Goal: Information Seeking & Learning: Learn about a topic

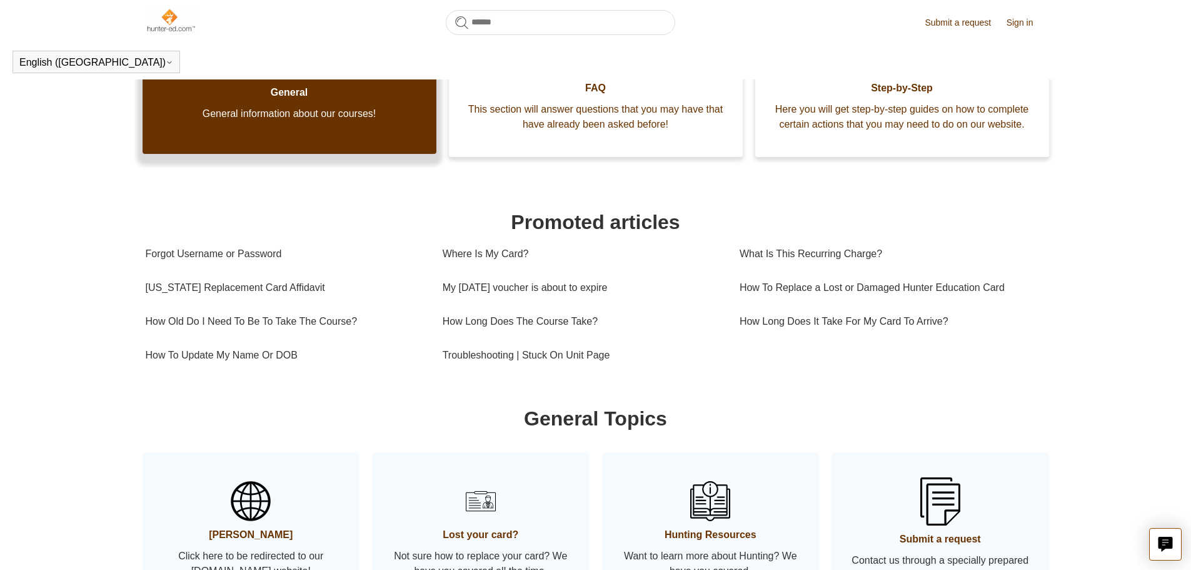
scroll to position [278, 0]
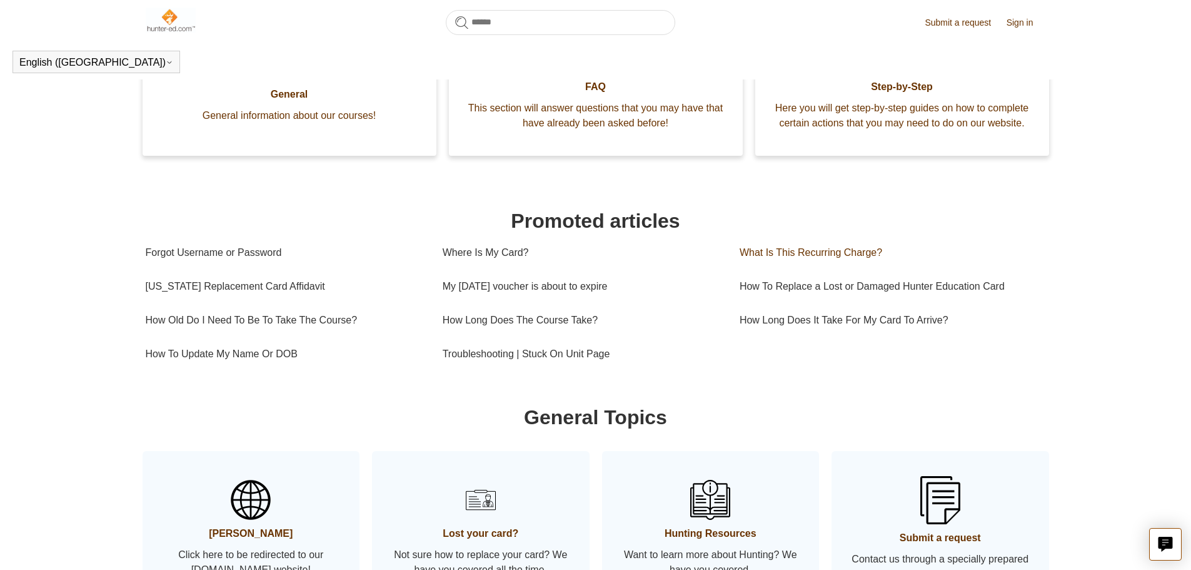
click at [788, 252] on link "What Is This Recurring Charge?" at bounding box center [888, 253] width 297 height 34
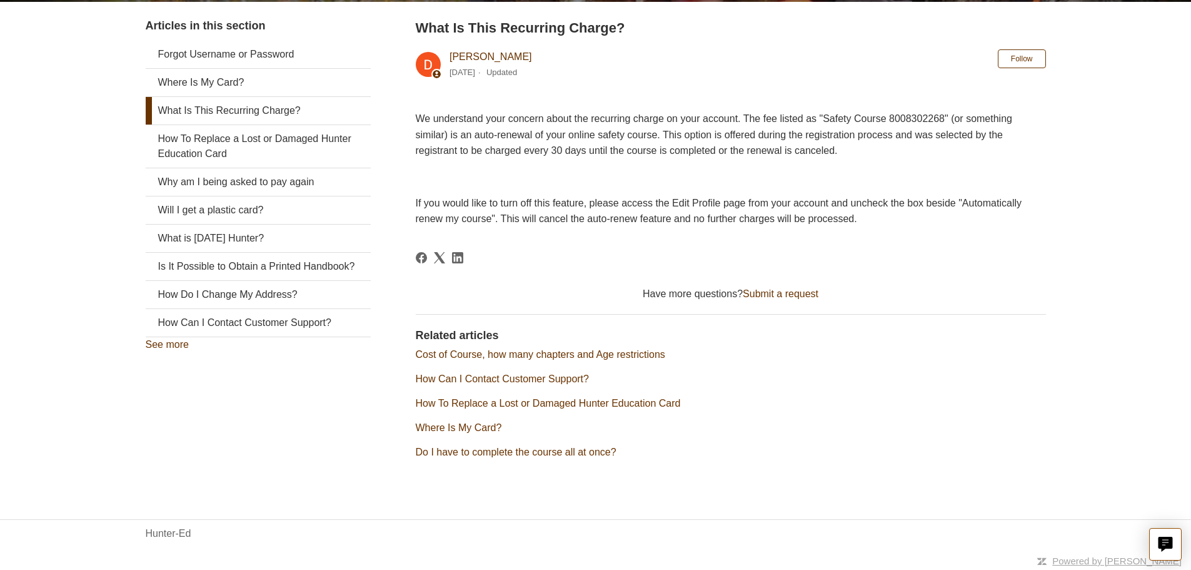
scroll to position [239, 0]
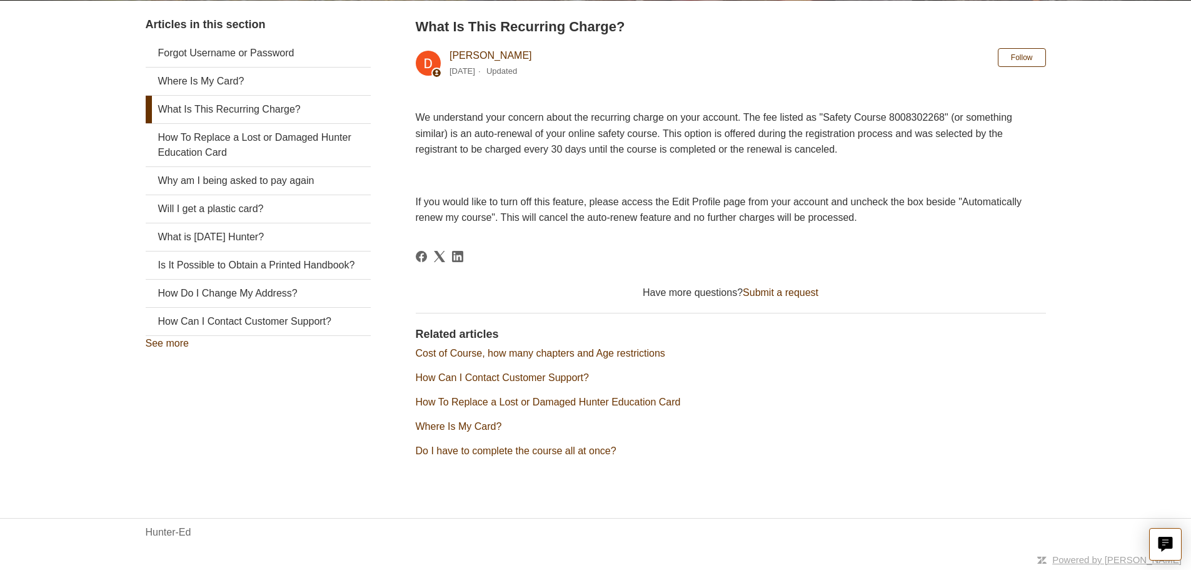
click at [148, 348] on div "Forgot Username or Password Where Is My Card? What Is This Recurring Charge? Ho…" at bounding box center [258, 194] width 225 height 311
click at [159, 345] on link "See more" at bounding box center [167, 343] width 43 height 11
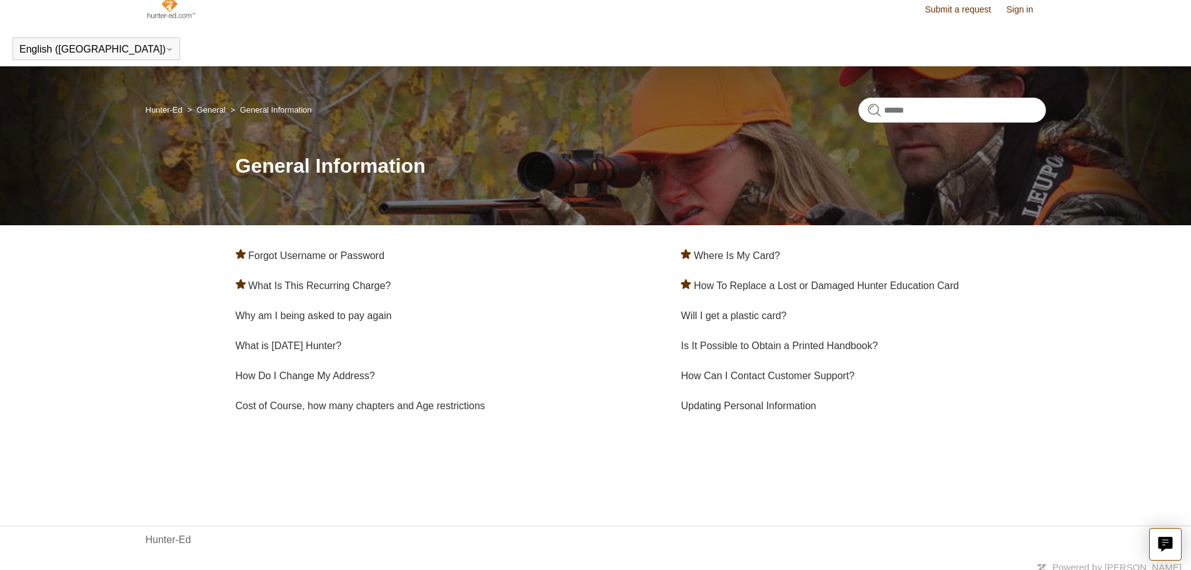
scroll to position [21, 0]
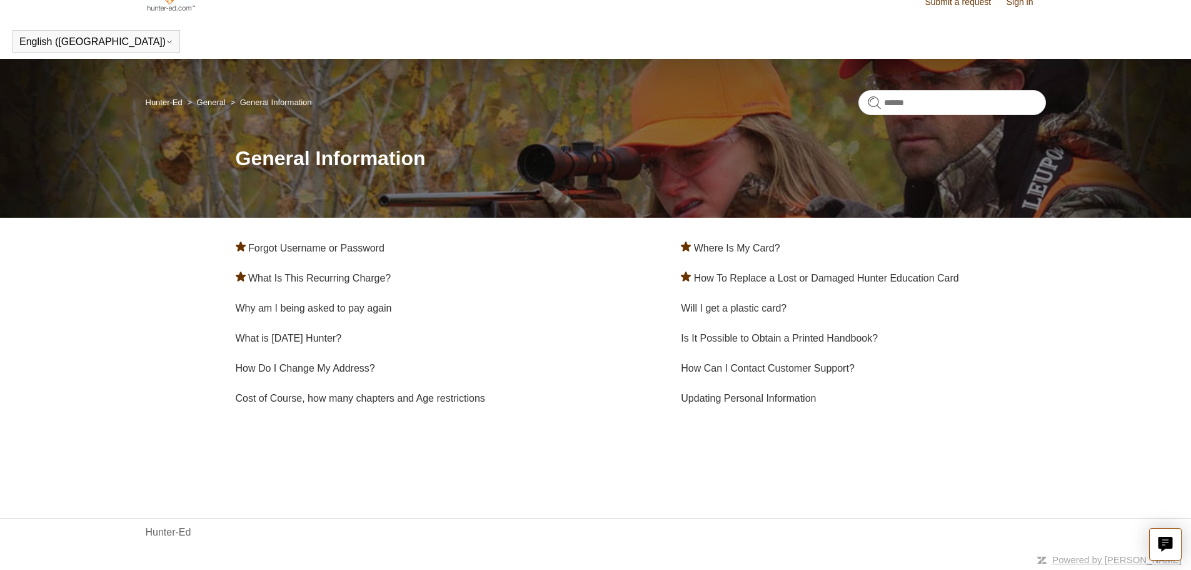
click at [179, 106] on link "Hunter-Ed" at bounding box center [164, 102] width 37 height 9
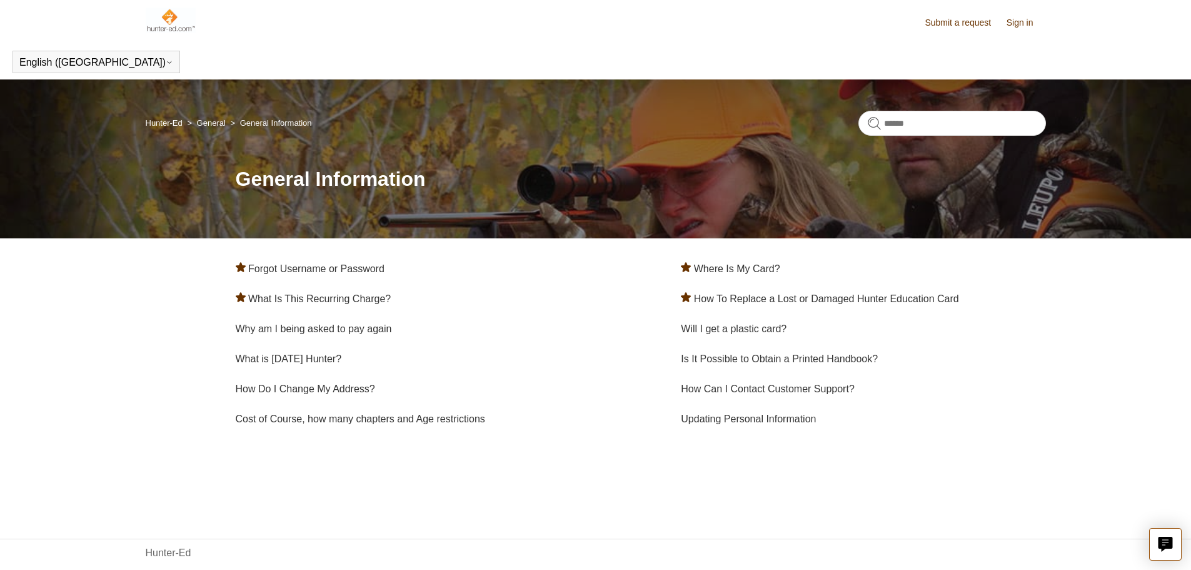
click at [188, 21] on img at bounding box center [171, 20] width 51 height 25
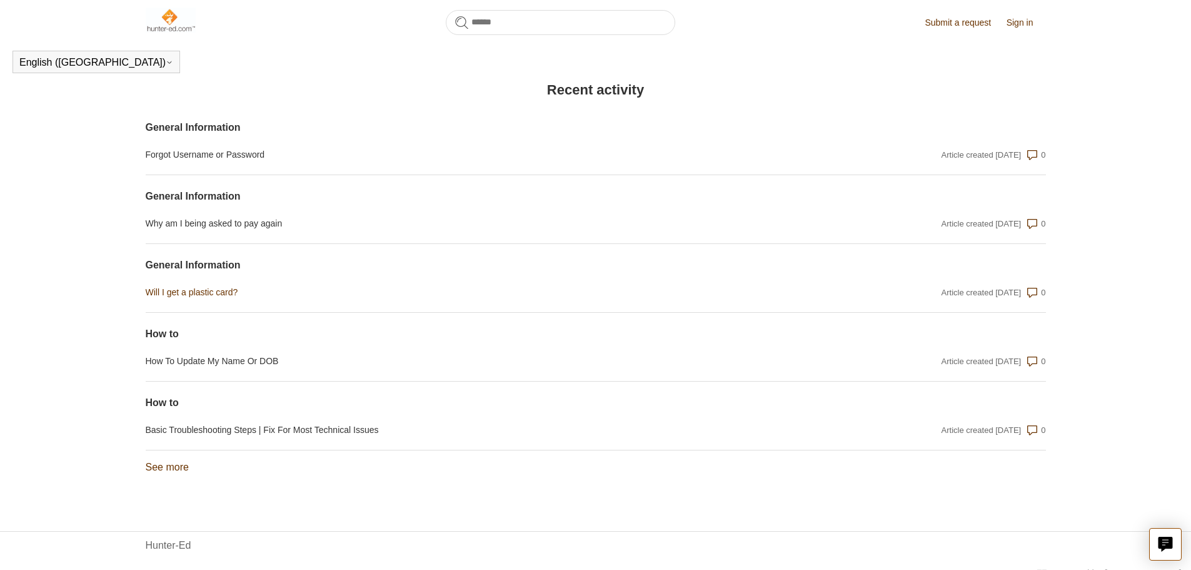
scroll to position [890, 0]
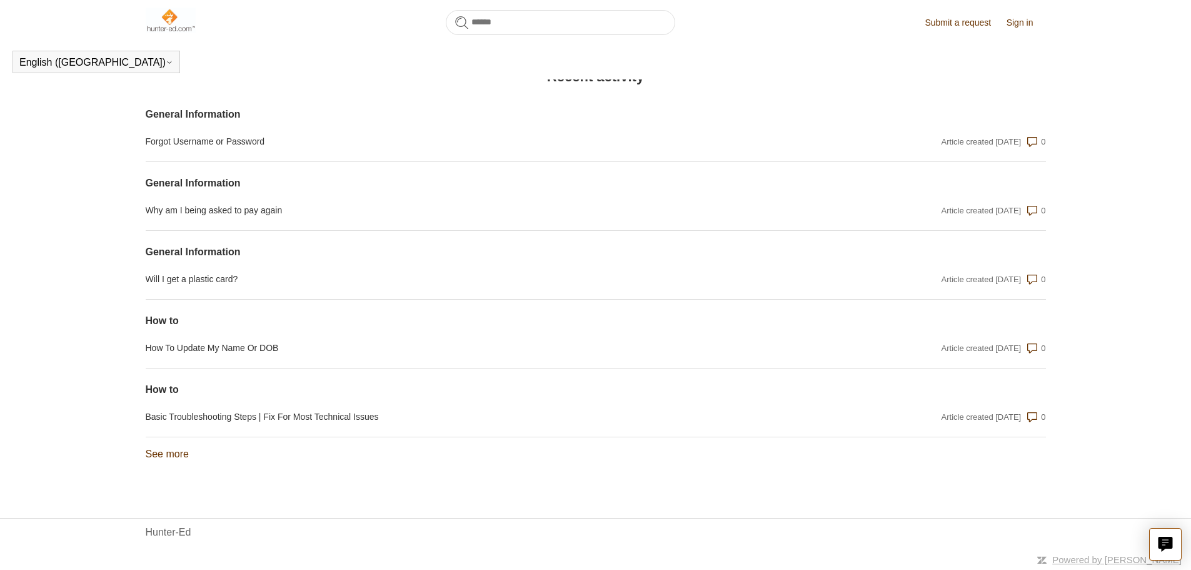
click at [178, 458] on link "See more items from recent activity" at bounding box center [167, 453] width 43 height 11
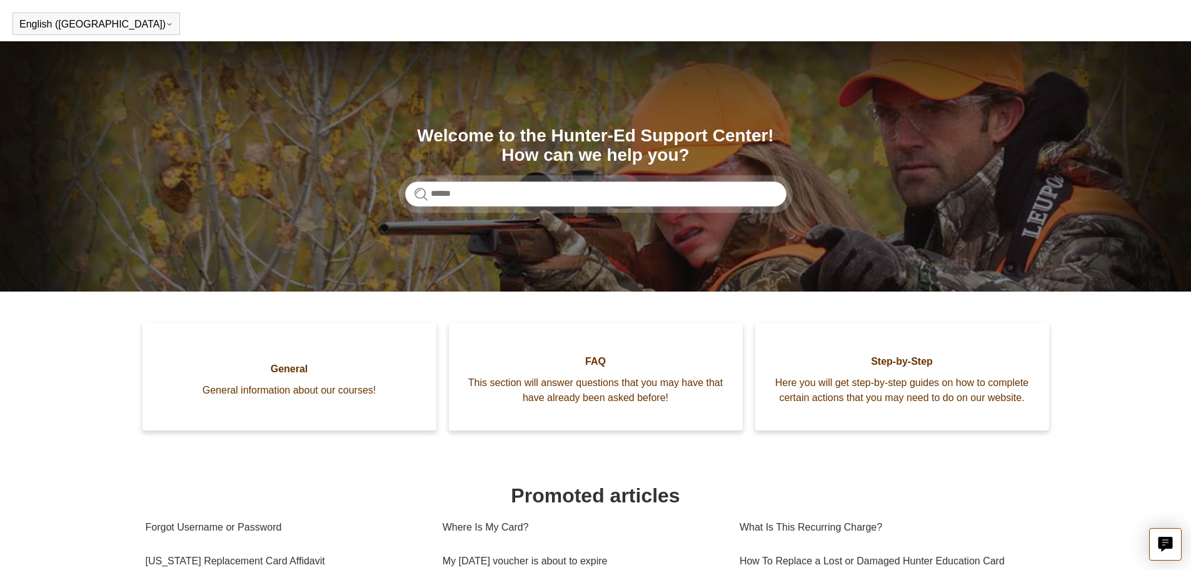
scroll to position [0, 0]
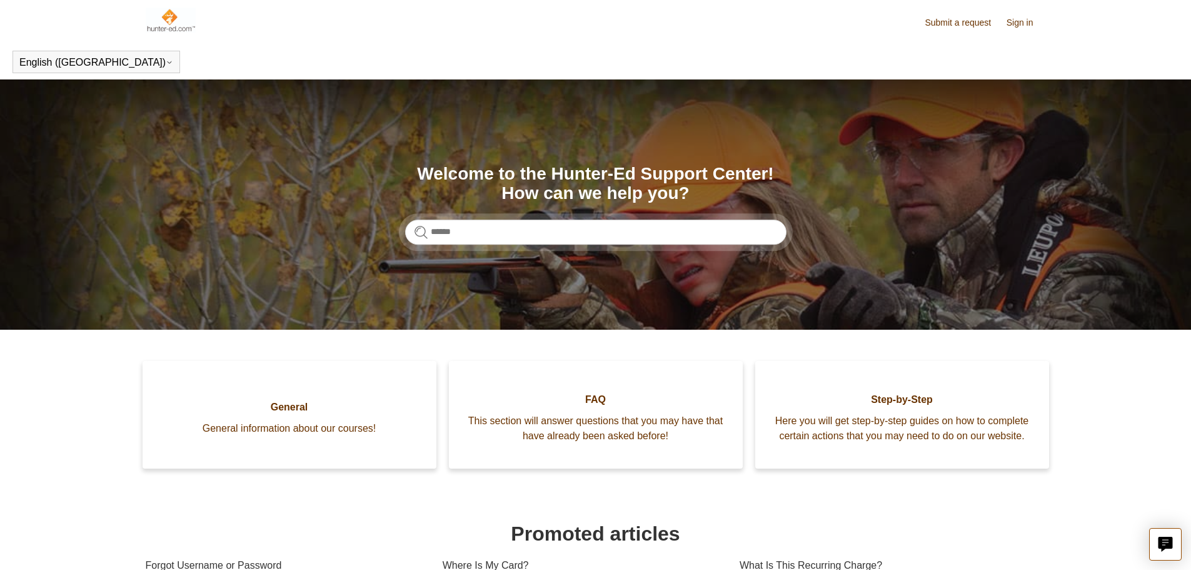
click at [1023, 21] on link "Sign in" at bounding box center [1026, 22] width 39 height 13
click at [164, 17] on img at bounding box center [171, 20] width 51 height 25
